Goal: Find specific page/section: Find specific page/section

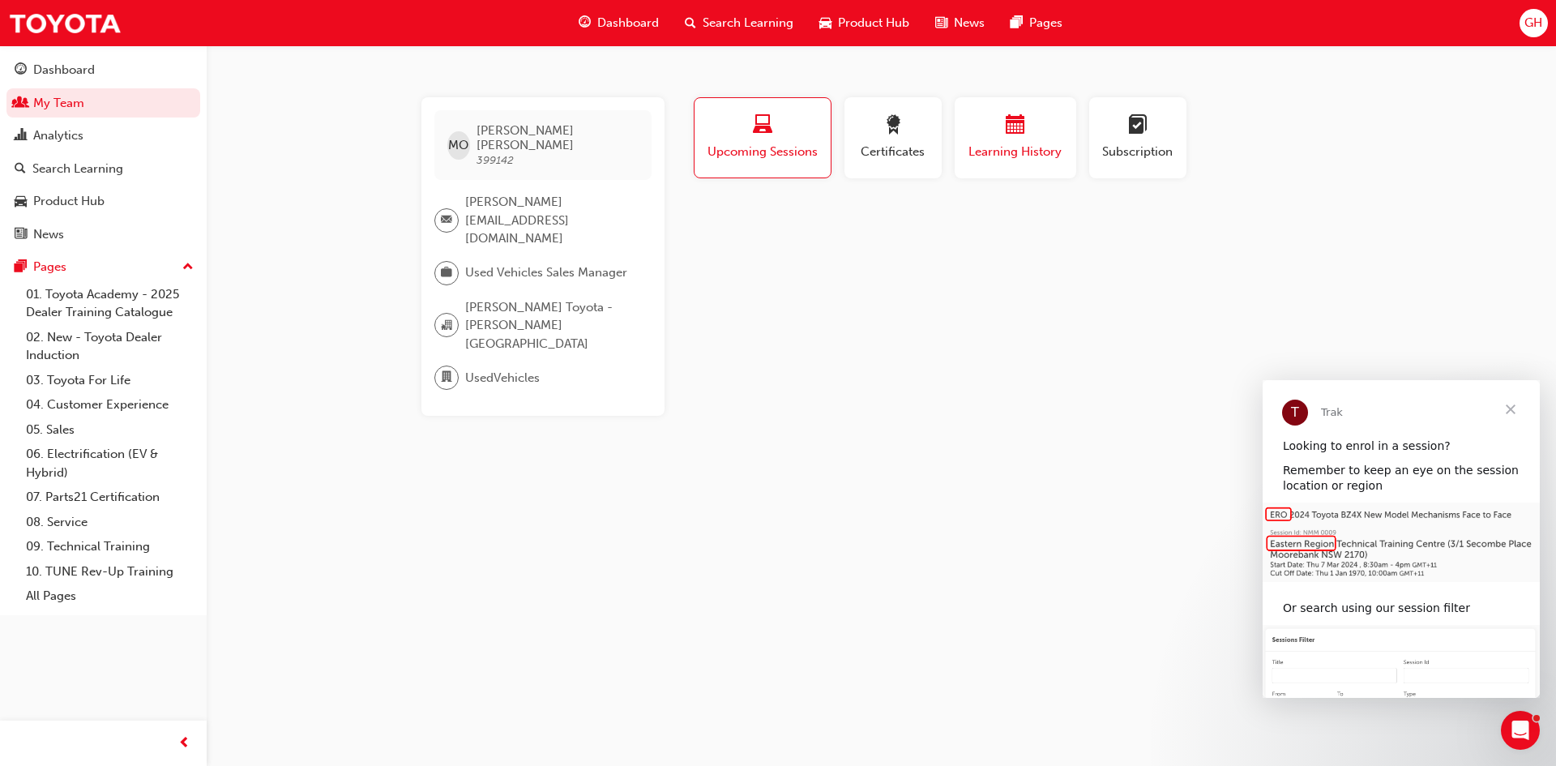
click at [1033, 145] on span "Learning History" at bounding box center [1015, 152] width 97 height 19
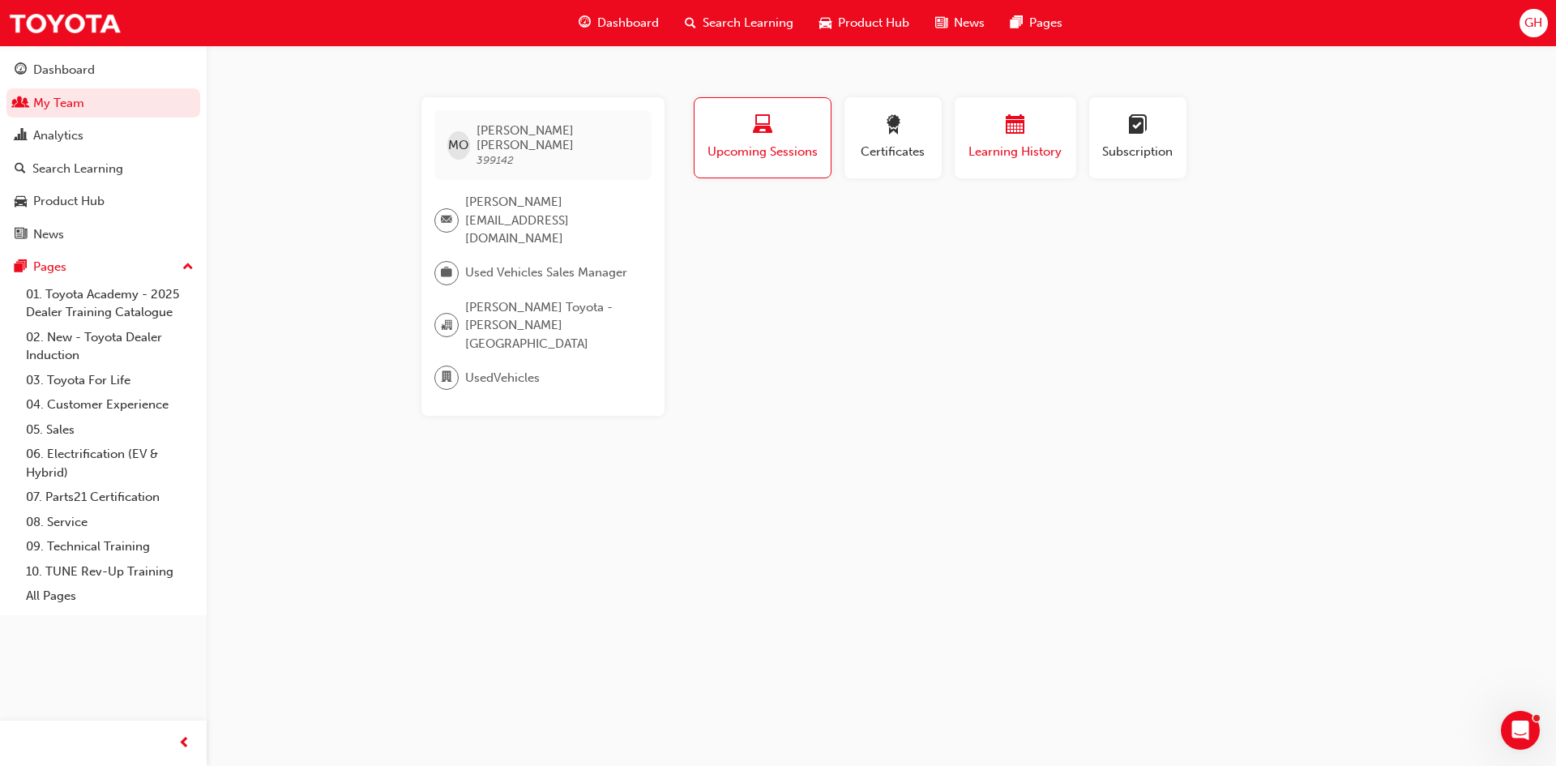
click at [1006, 165] on button "Learning History" at bounding box center [1015, 137] width 122 height 81
click at [1014, 167] on button "Learning History" at bounding box center [1015, 137] width 122 height 81
click at [1032, 153] on span "Learning History" at bounding box center [1015, 152] width 97 height 19
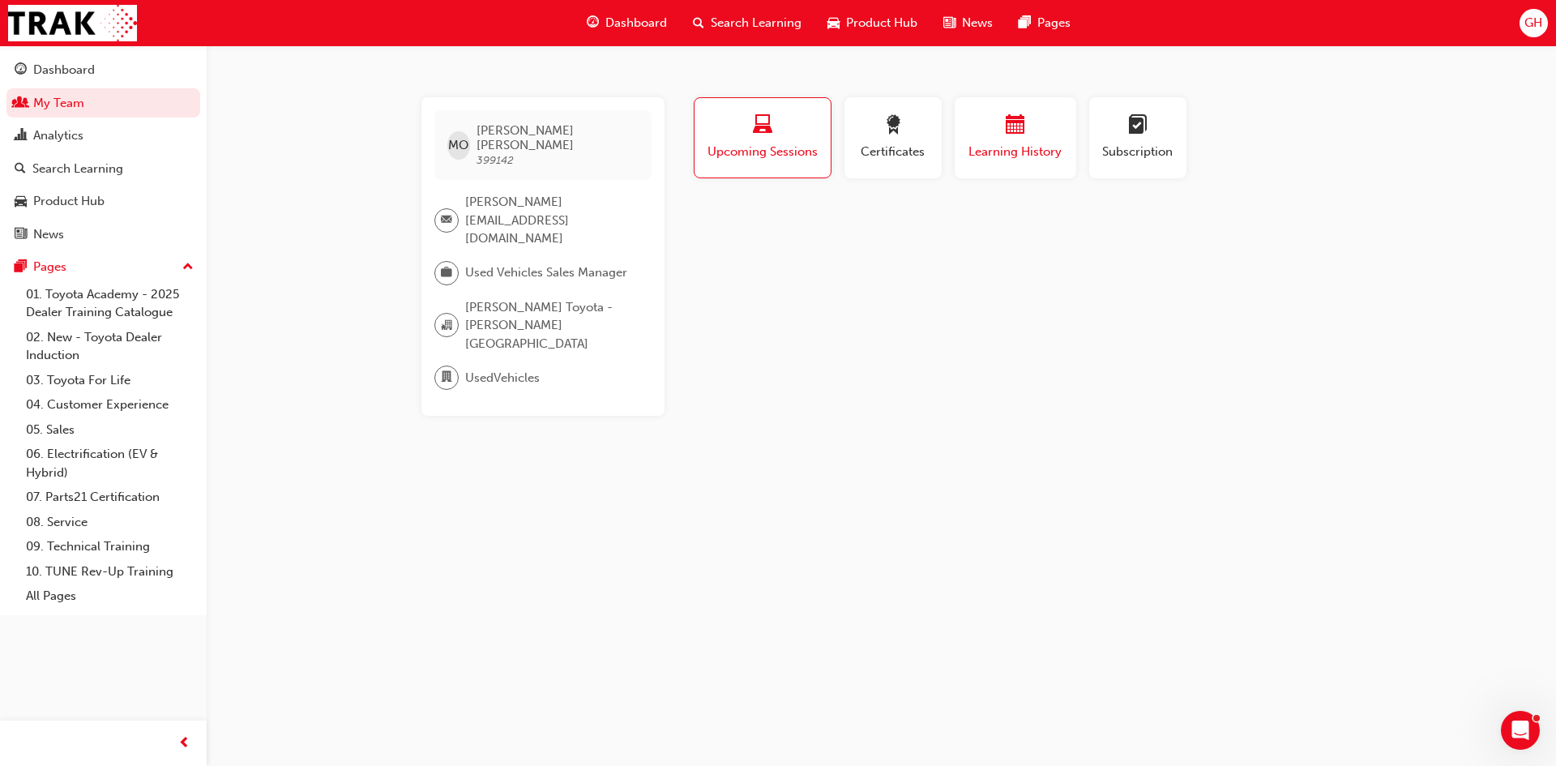
click at [1020, 166] on button "Learning History" at bounding box center [1015, 137] width 122 height 81
click at [990, 164] on button "Learning History" at bounding box center [1015, 137] width 122 height 81
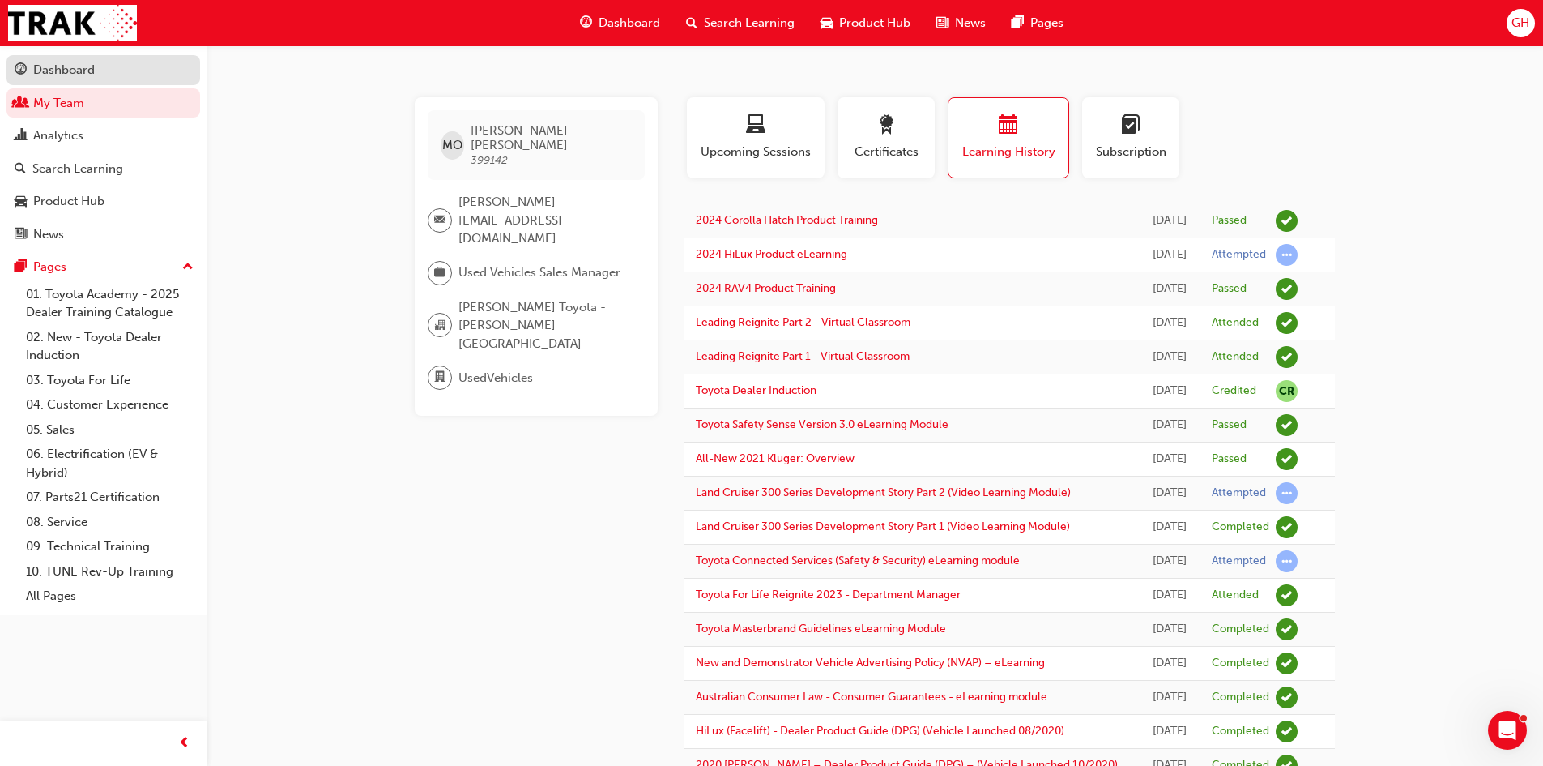
click at [70, 73] on div "Dashboard" at bounding box center [64, 70] width 62 height 19
